Goal: Information Seeking & Learning: Learn about a topic

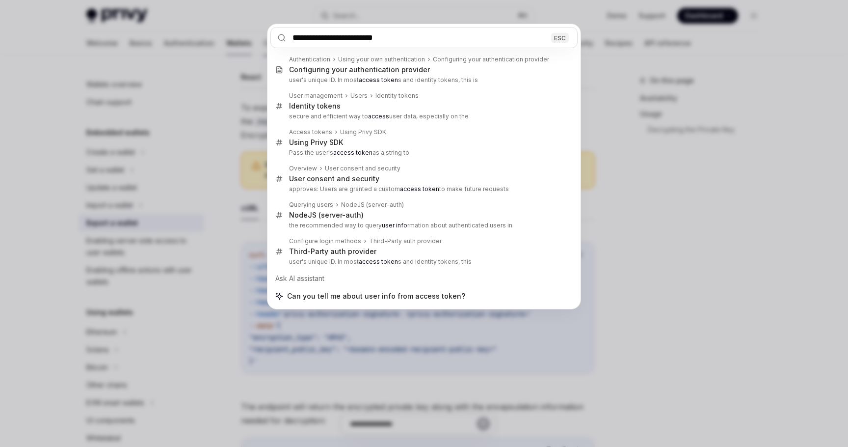
click at [360, 36] on input "**********" at bounding box center [423, 37] width 307 height 21
type input "**********"
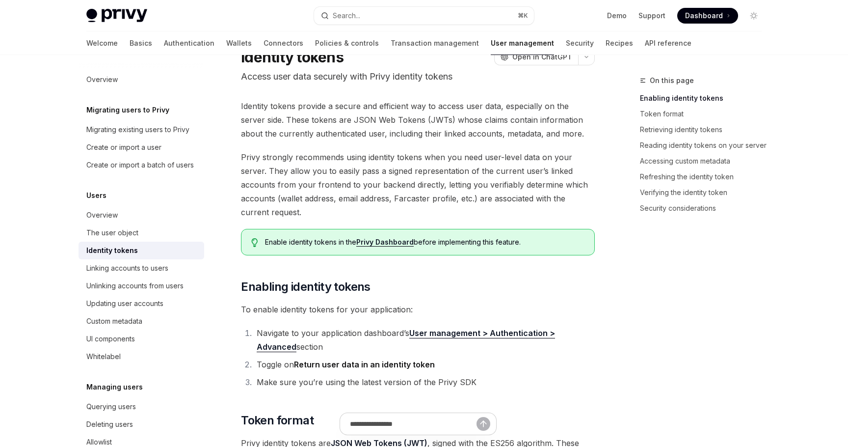
scroll to position [32, 0]
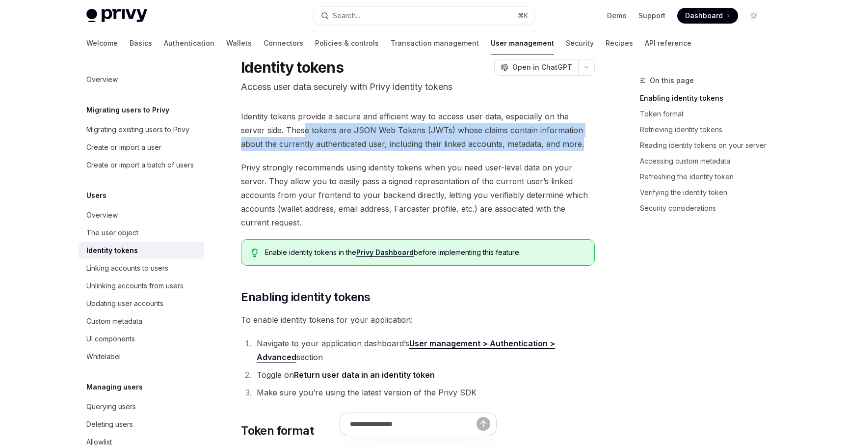
drag, startPoint x: 279, startPoint y: 126, endPoint x: 576, endPoint y: 144, distance: 297.5
click at [576, 144] on span "Identity tokens provide a secure and efficient way to access user data, especia…" at bounding box center [418, 129] width 354 height 41
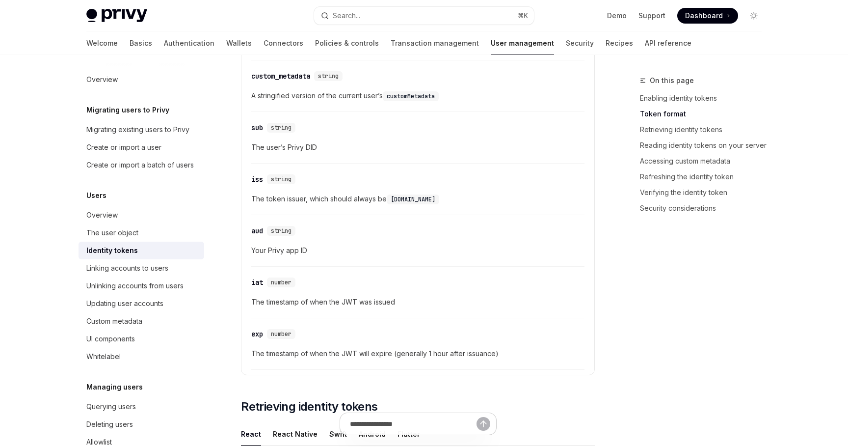
scroll to position [533, 0]
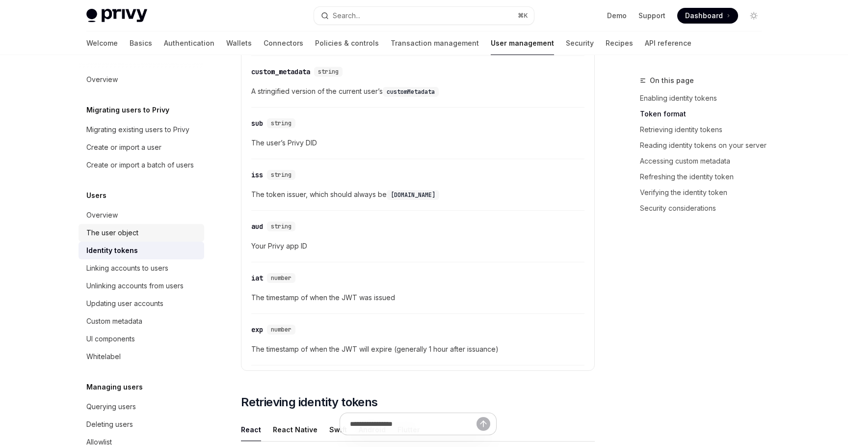
click at [128, 227] on div "The user object" at bounding box center [112, 233] width 52 height 12
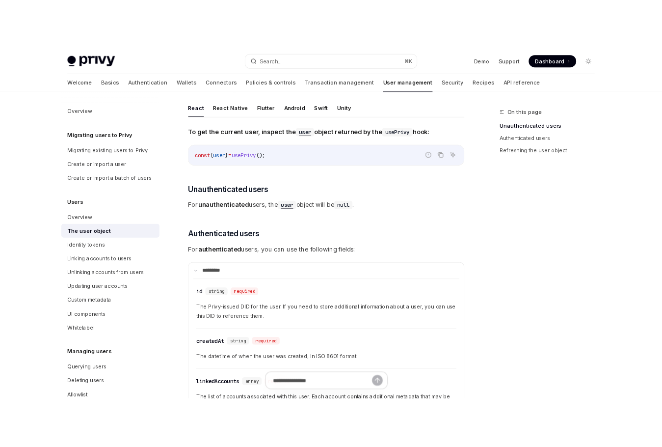
scroll to position [52, 0]
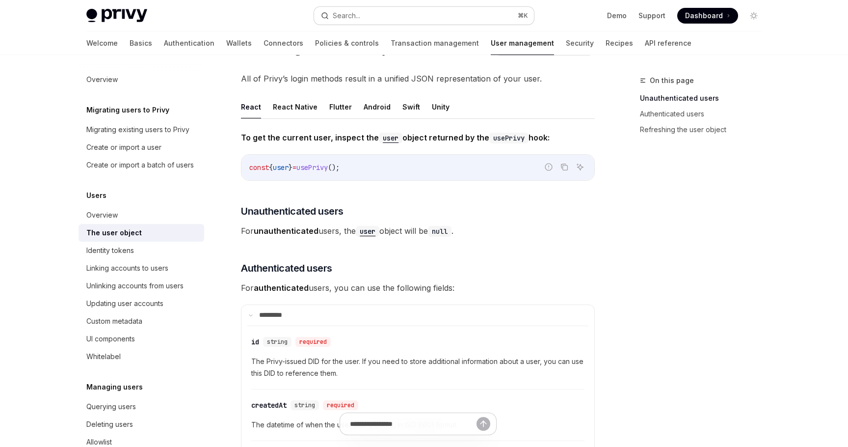
type textarea "*"
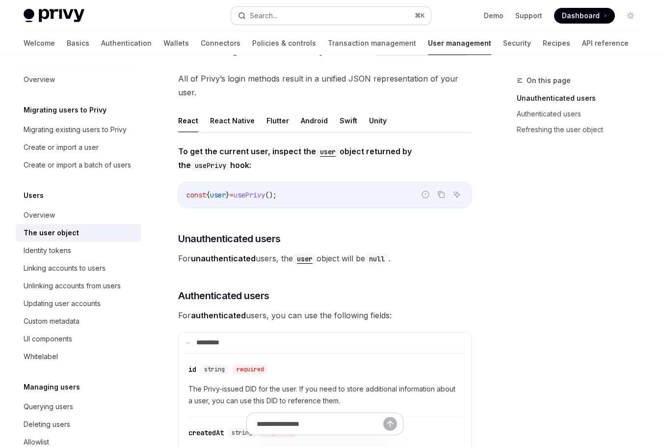
click at [362, 15] on button "Search... ⌘ K" at bounding box center [331, 16] width 200 height 18
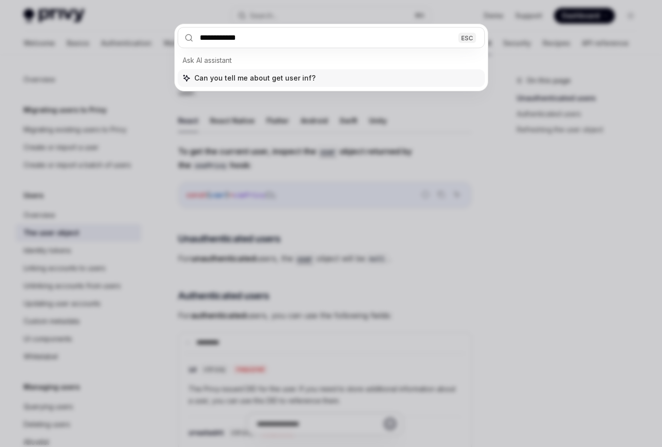
type input "**********"
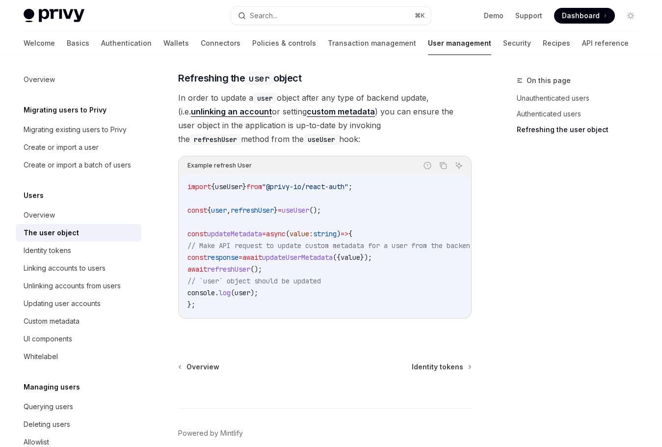
scroll to position [1414, 0]
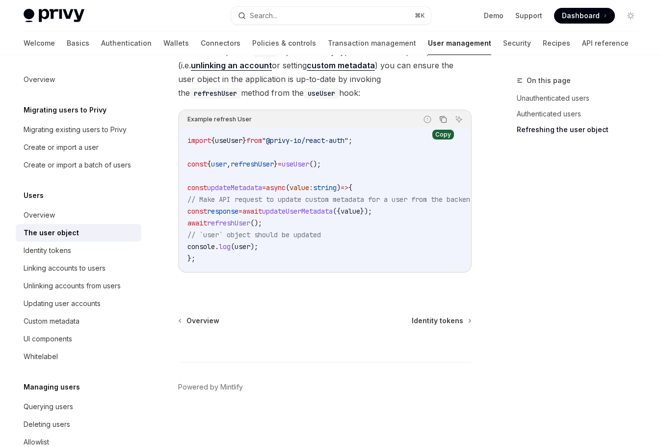
click at [443, 115] on icon "Copy the contents from the code block" at bounding box center [443, 119] width 8 height 8
click at [348, 27] on div "Privy Docs home page Search... ⌘ K Demo Support Dashboard Dashboard Search..." at bounding box center [331, 15] width 615 height 31
click at [353, 15] on button "Search... ⌘ K" at bounding box center [331, 16] width 200 height 18
type input "********"
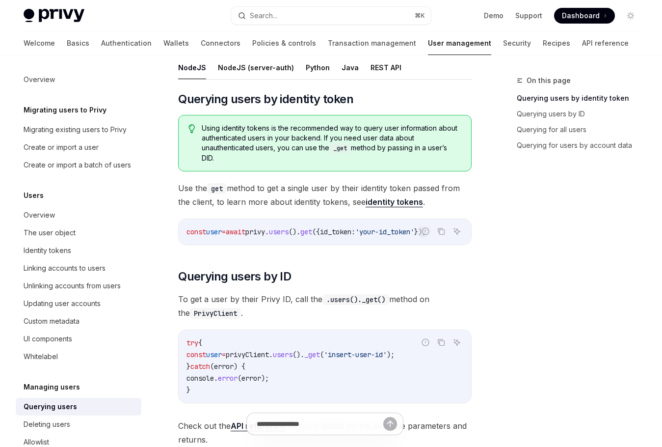
scroll to position [0, 11]
click at [536, 280] on div "On this page Querying users by identity token Querying users by ID Querying for…" at bounding box center [571, 261] width 149 height 372
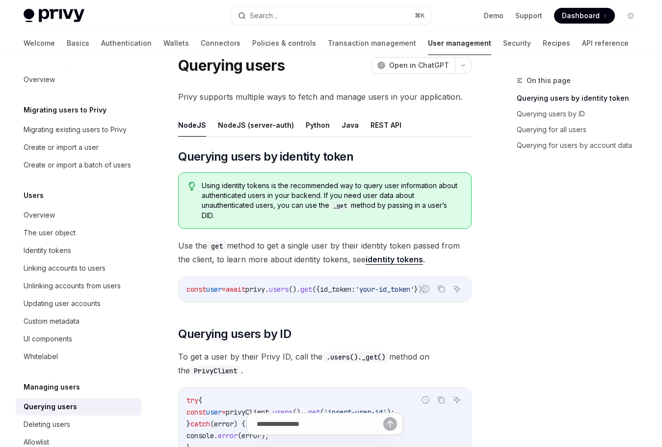
scroll to position [27, 0]
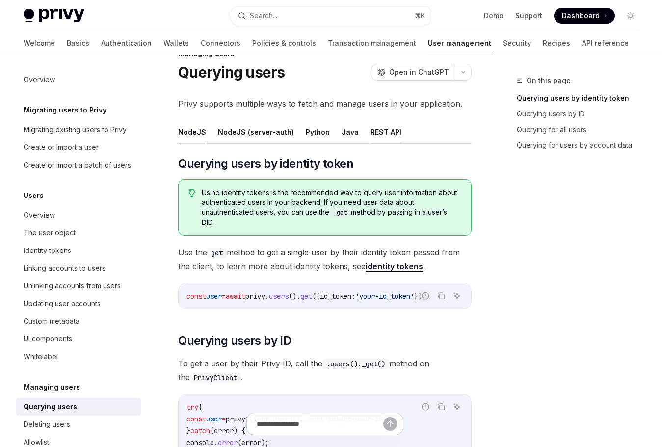
click at [382, 128] on button "REST API" at bounding box center [386, 131] width 31 height 23
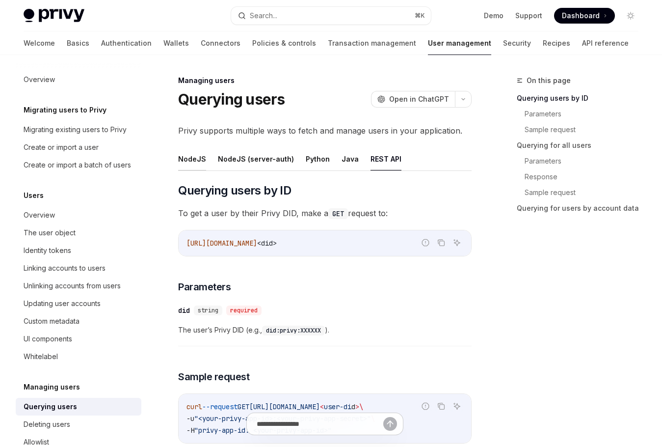
click at [195, 156] on button "NodeJS" at bounding box center [192, 158] width 28 height 23
type textarea "*"
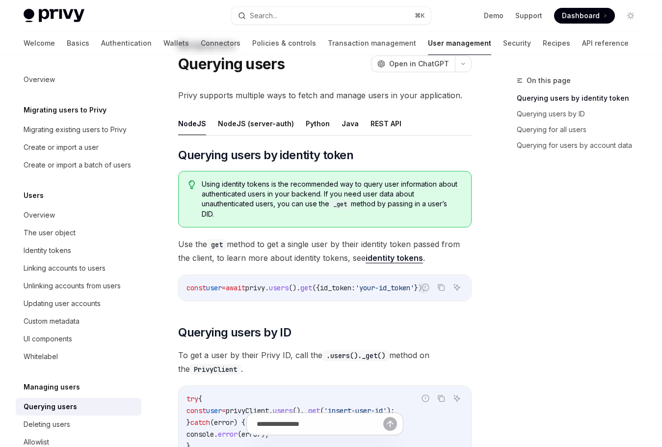
scroll to position [39, 0]
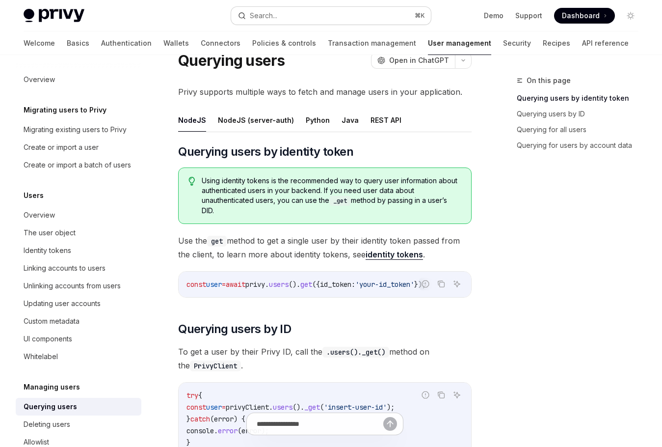
click at [364, 20] on button "Search... ⌘ K" at bounding box center [331, 16] width 200 height 18
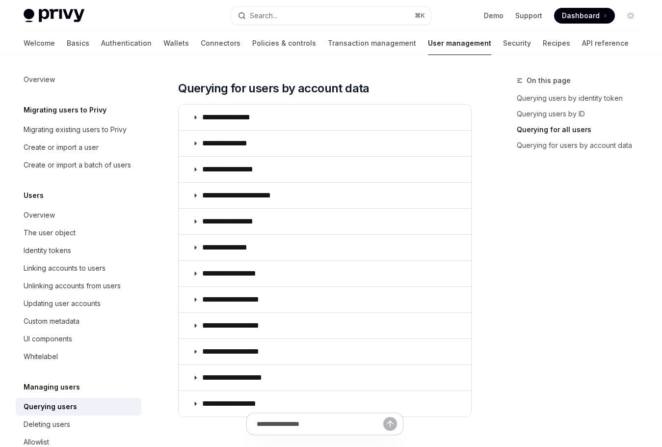
scroll to position [734, 0]
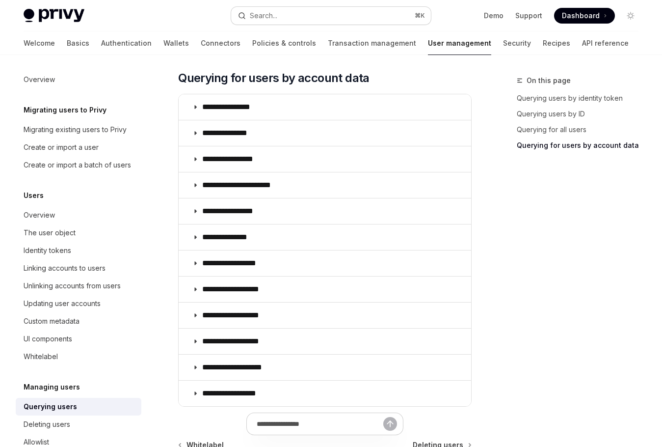
click at [309, 20] on button "Search... ⌘ K" at bounding box center [331, 16] width 200 height 18
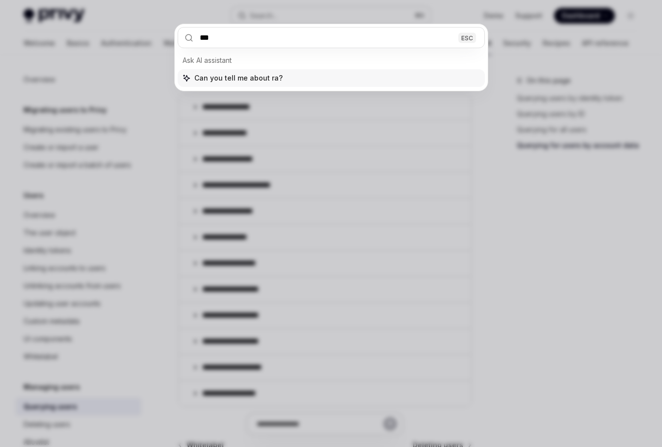
type input "****"
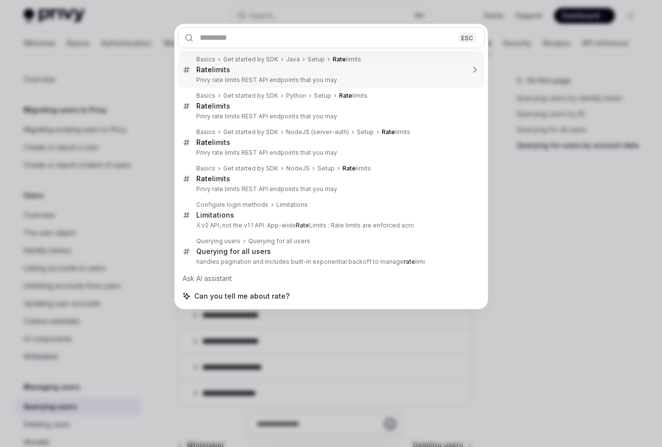
type textarea "*"
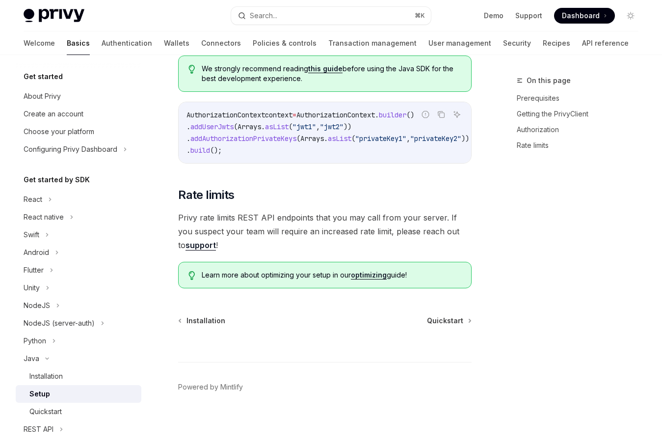
scroll to position [476, 0]
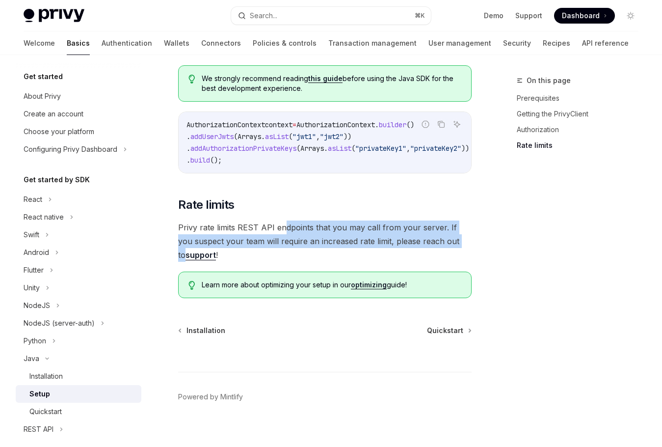
drag, startPoint x: 283, startPoint y: 215, endPoint x: 456, endPoint y: 234, distance: 174.3
click at [457, 235] on span "Privy rate limits REST API endpoints that you may call from your server. If you…" at bounding box center [325, 240] width 294 height 41
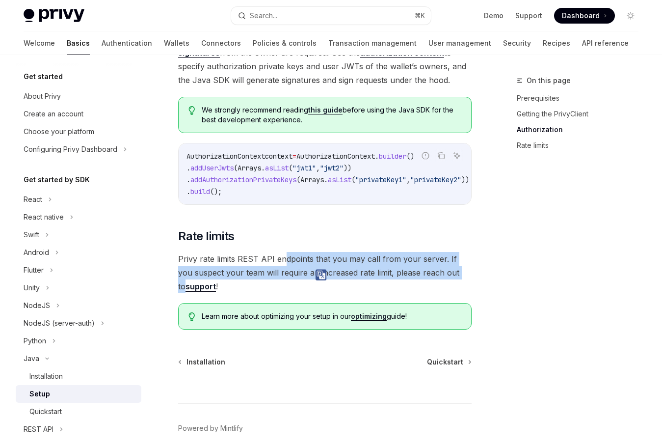
click at [491, 251] on div "On this page Prerequisites Getting the PrivyClient Authorization Rate limits Ja…" at bounding box center [331, 49] width 631 height 877
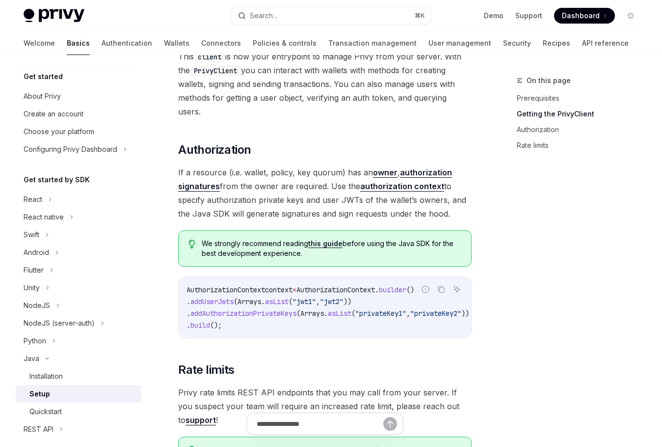
scroll to position [308, 0]
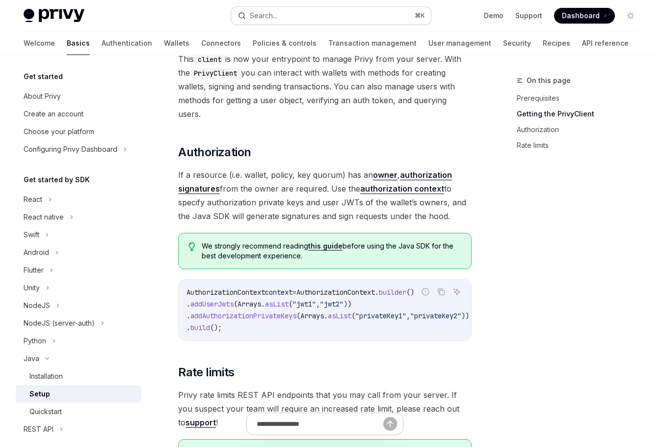
click at [371, 14] on button "Search... ⌘ K" at bounding box center [331, 16] width 200 height 18
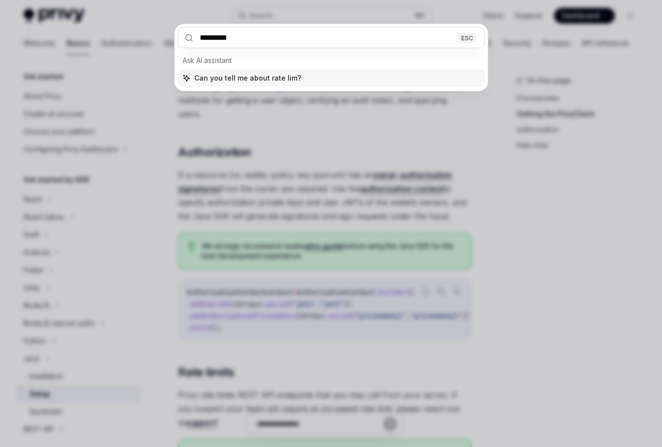
type input "**********"
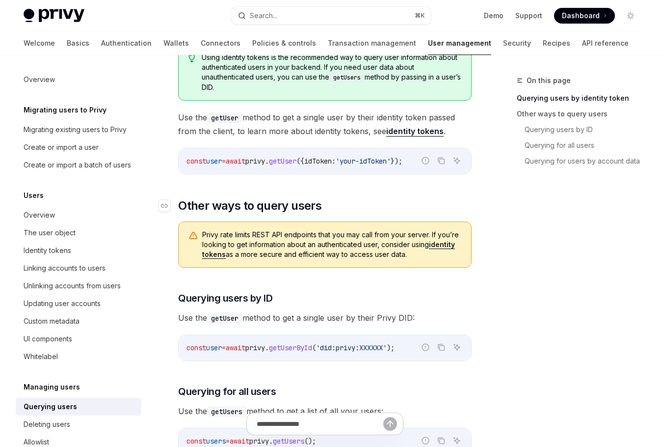
scroll to position [239, 0]
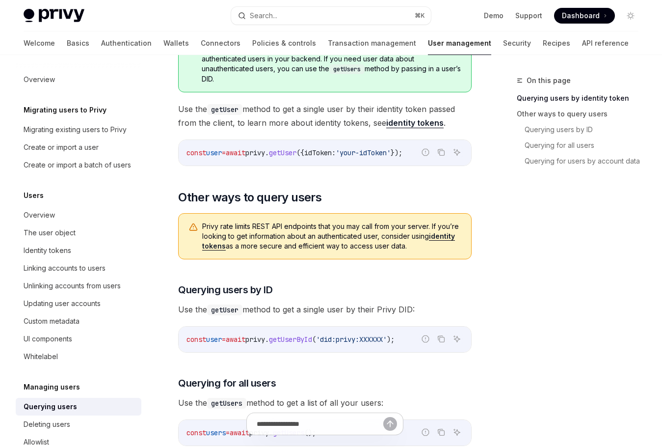
drag, startPoint x: 446, startPoint y: 249, endPoint x: 214, endPoint y: 205, distance: 236.4
click at [214, 205] on div "The @privy-io/server-auth library is deprecated. We recommend integrating @priv…" at bounding box center [325, 389] width 294 height 890
click at [166, 198] on icon "Navigate to header" at bounding box center [164, 197] width 7 height 6
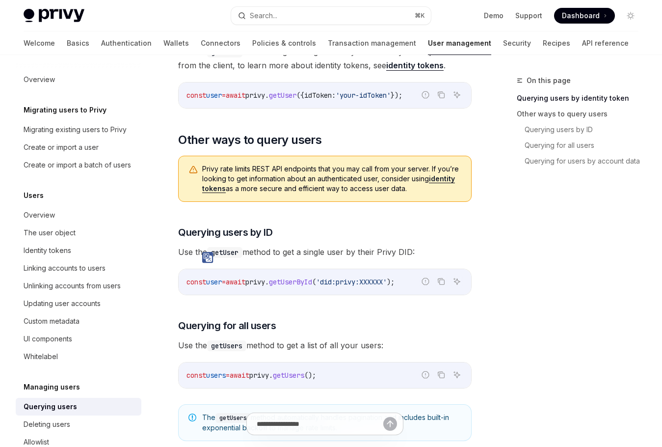
click at [169, 198] on div "Managing users Querying users OpenAI Open in ChatGPT OpenAI Open in ChatGPT Pri…" at bounding box center [233, 356] width 482 height 1157
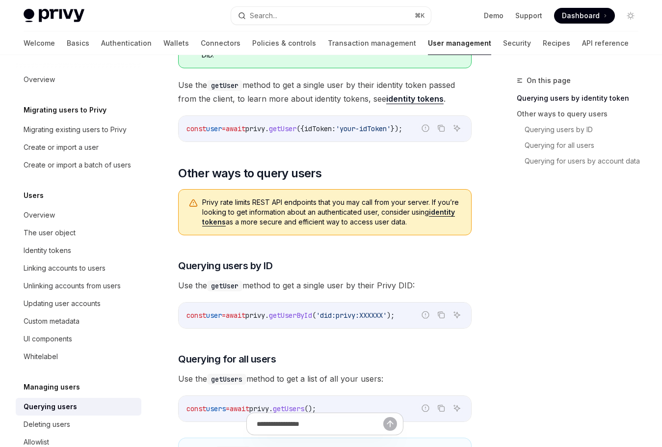
scroll to position [260, 0]
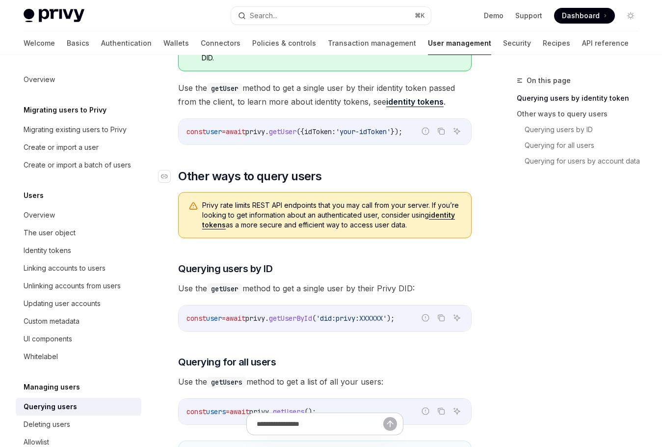
click at [172, 173] on link "​" at bounding box center [169, 176] width 20 height 16
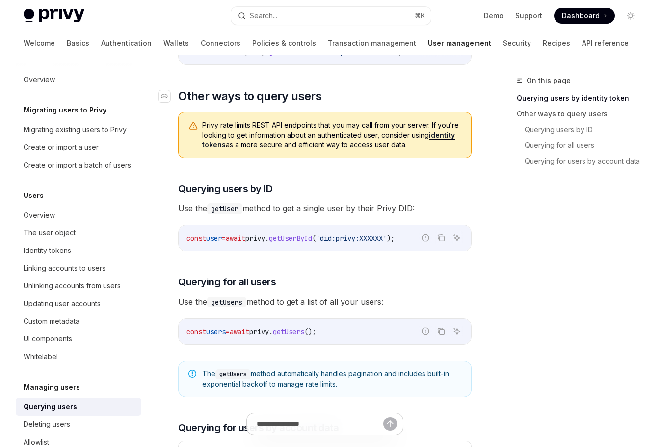
scroll to position [353, 0]
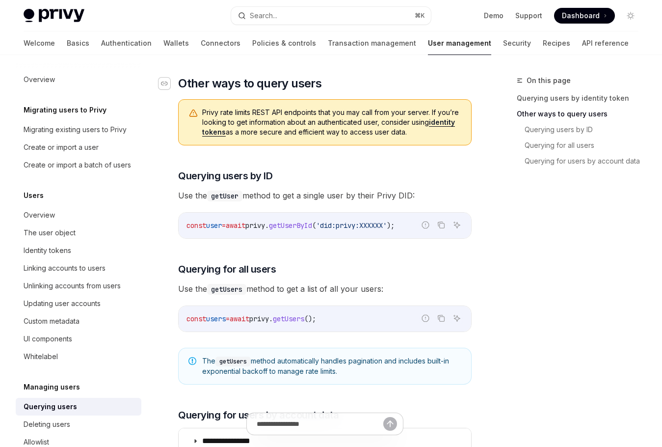
click at [167, 84] on icon "Navigate to header" at bounding box center [164, 83] width 7 height 6
click at [163, 79] on div "Navigate to header" at bounding box center [165, 84] width 12 height 12
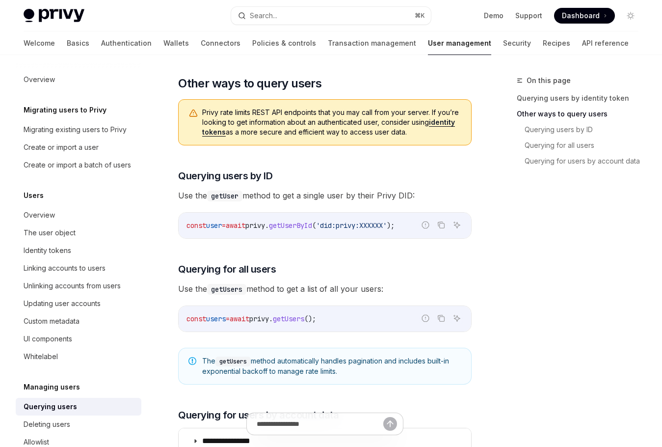
click at [445, 122] on link "identity tokens" at bounding box center [328, 127] width 253 height 19
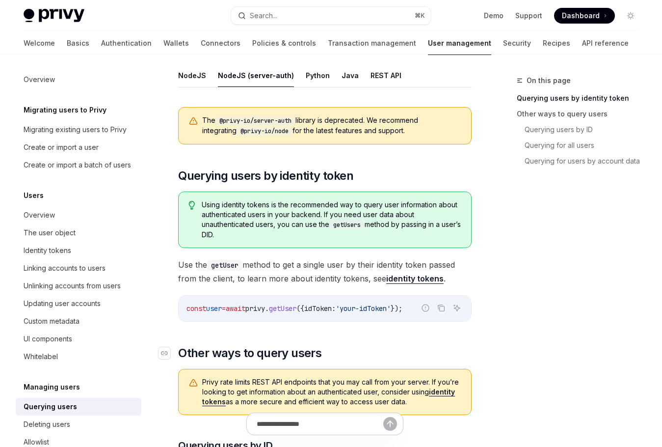
scroll to position [82, 0]
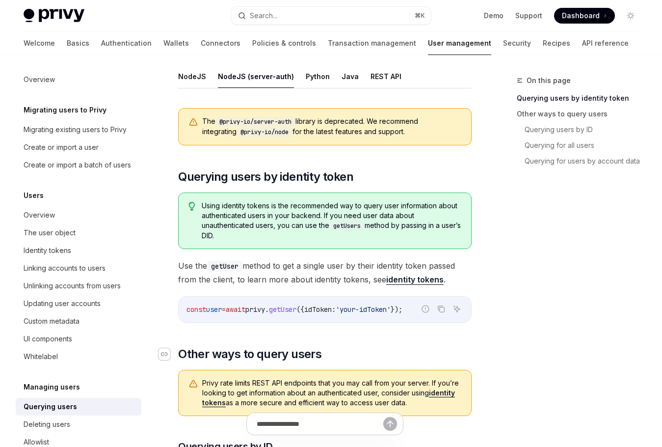
click at [169, 350] on div "Navigate to header" at bounding box center [165, 354] width 12 height 12
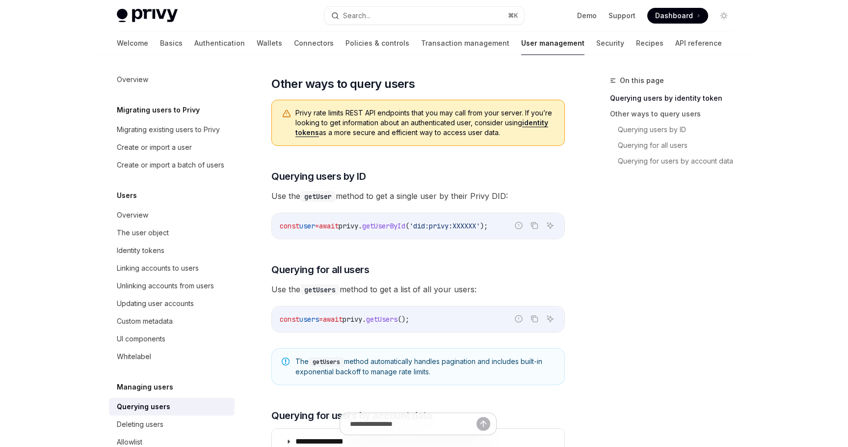
scroll to position [353, 0]
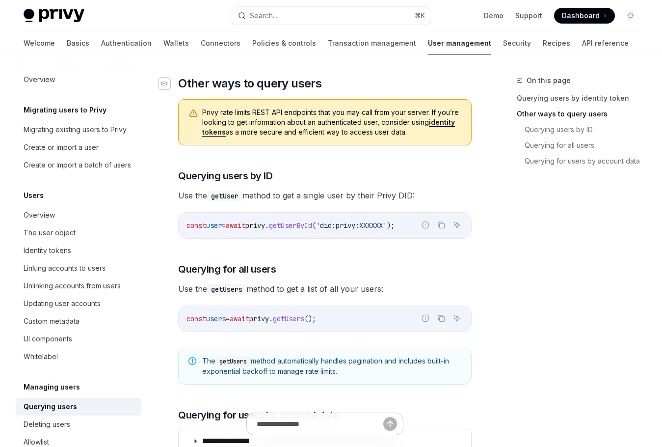
click at [165, 83] on icon "Navigate to header" at bounding box center [164, 83] width 7 height 6
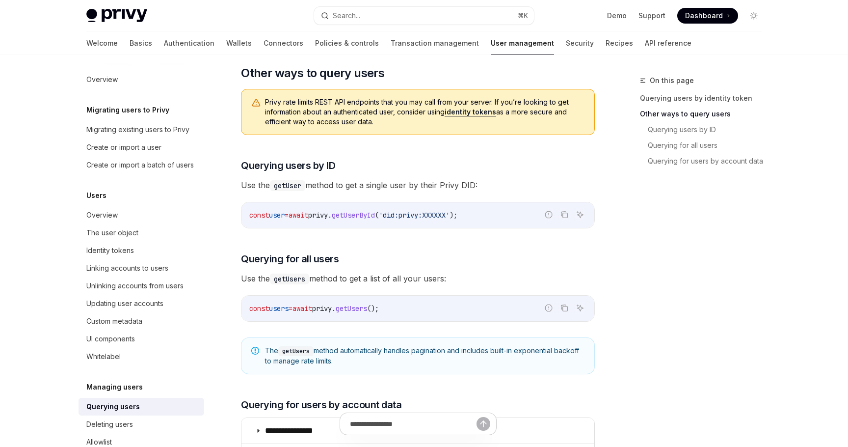
click at [487, 111] on link "identity tokens" at bounding box center [471, 111] width 52 height 9
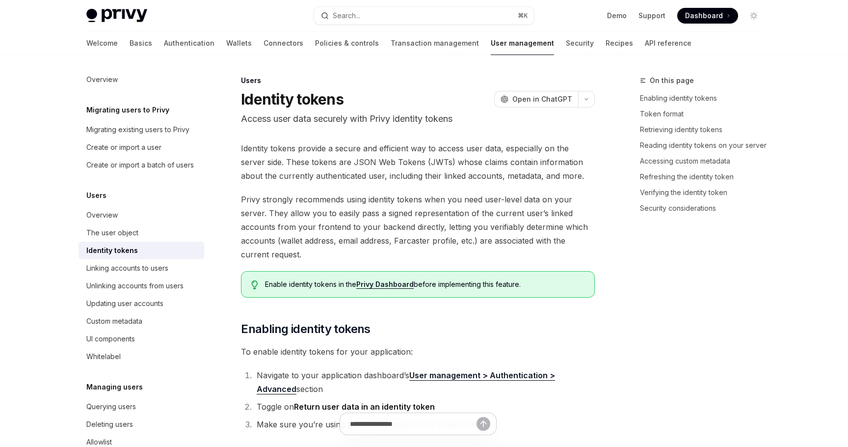
type textarea "*"
click at [284, 93] on h1 "Identity tokens" at bounding box center [292, 99] width 103 height 18
click at [268, 97] on h1 "Identity tokens" at bounding box center [292, 99] width 103 height 18
click at [421, 218] on span "Privy strongly recommends using identity tokens when you need user-level data o…" at bounding box center [418, 226] width 354 height 69
